Goal: Task Accomplishment & Management: Use online tool/utility

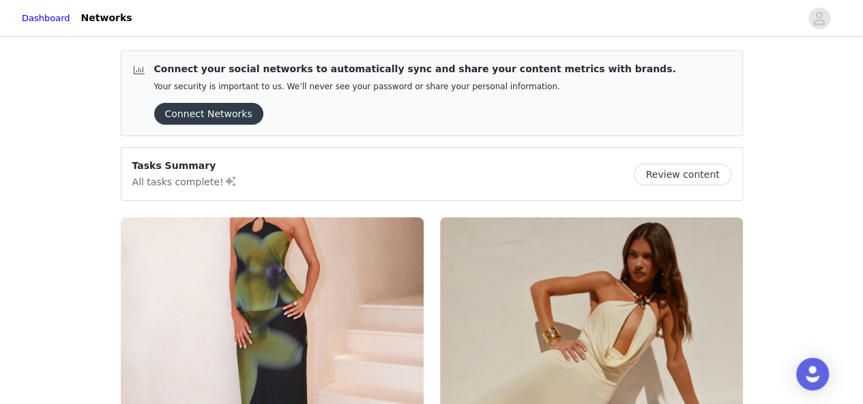
click at [664, 175] on button "Review content" at bounding box center [681, 175] width 97 height 22
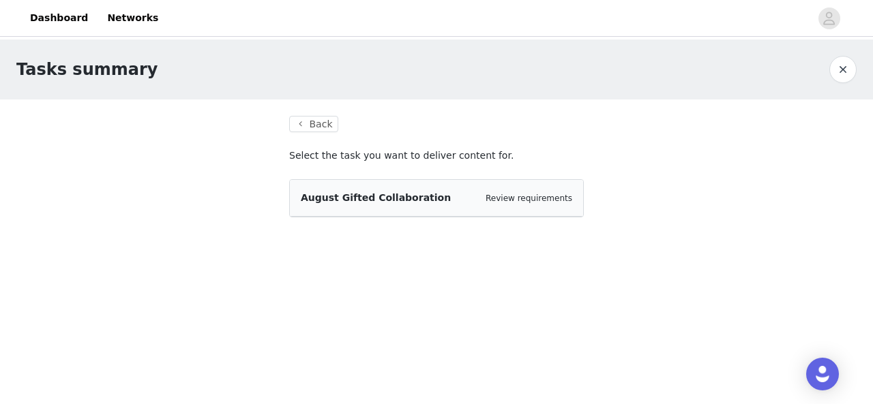
click at [452, 205] on div "August Gifted Collaboration Review requirements" at bounding box center [436, 198] width 293 height 37
click at [376, 196] on span "August Gifted Collaboration" at bounding box center [376, 197] width 150 height 11
click at [312, 121] on button "Back" at bounding box center [313, 124] width 49 height 16
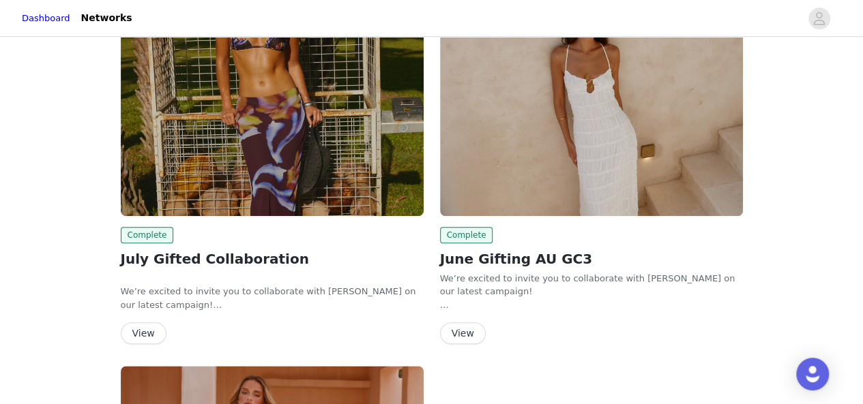
scroll to position [300, 0]
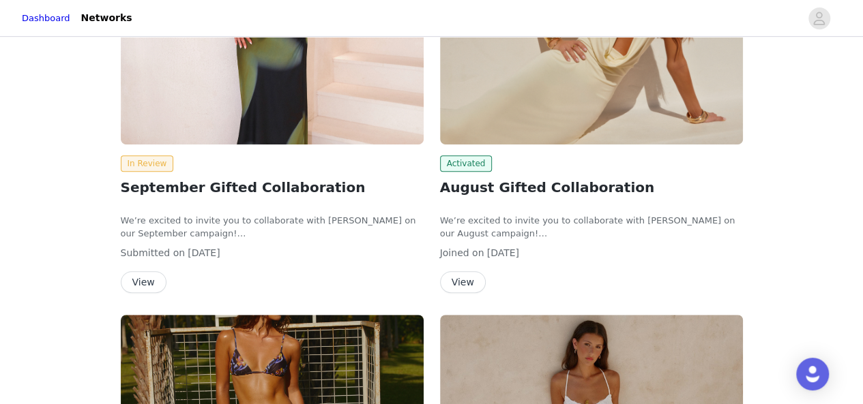
click at [456, 278] on button "View" at bounding box center [463, 282] width 46 height 22
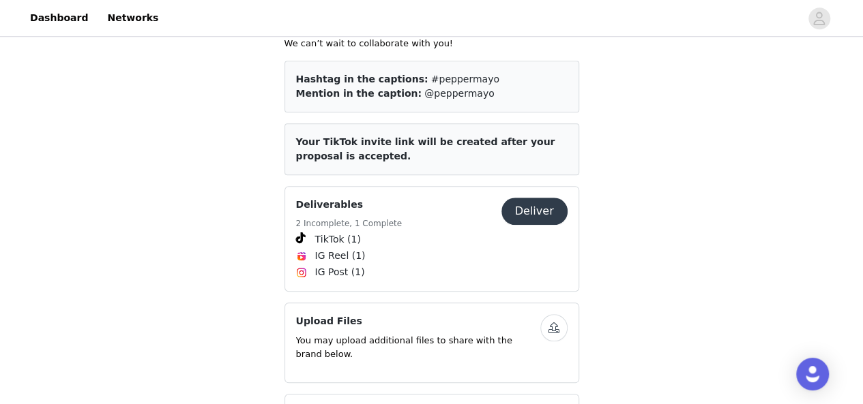
scroll to position [499, 0]
click at [518, 200] on button "Deliver" at bounding box center [534, 210] width 66 height 27
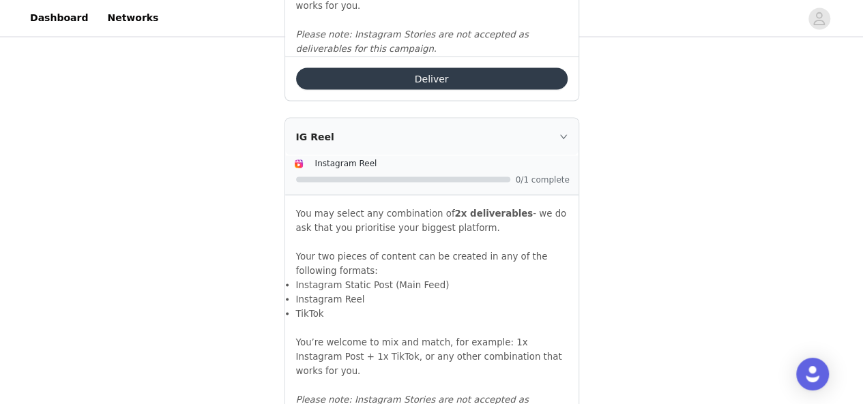
scroll to position [980, 0]
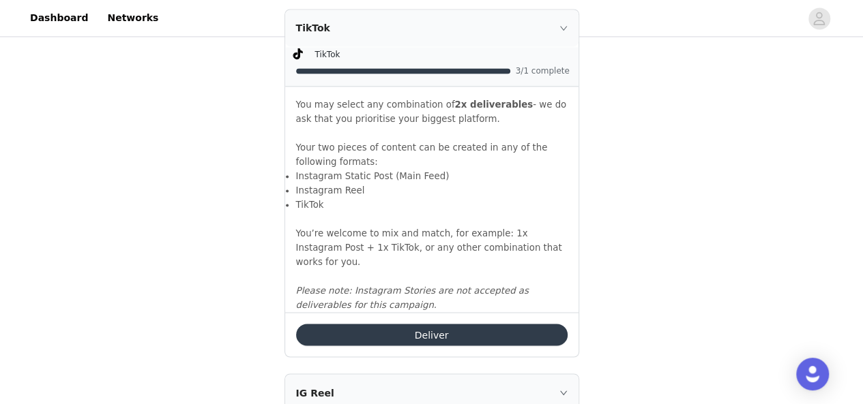
click at [367, 334] on button "Deliver" at bounding box center [431, 335] width 271 height 22
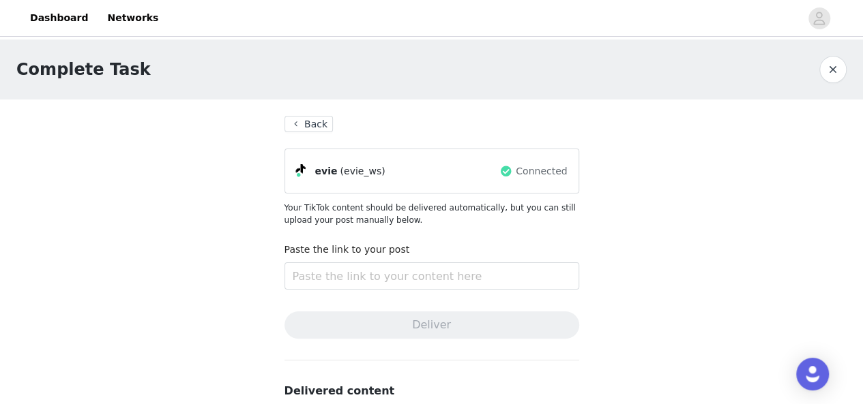
click at [305, 121] on button "Back" at bounding box center [308, 124] width 49 height 16
